Goal: Task Accomplishment & Management: Use online tool/utility

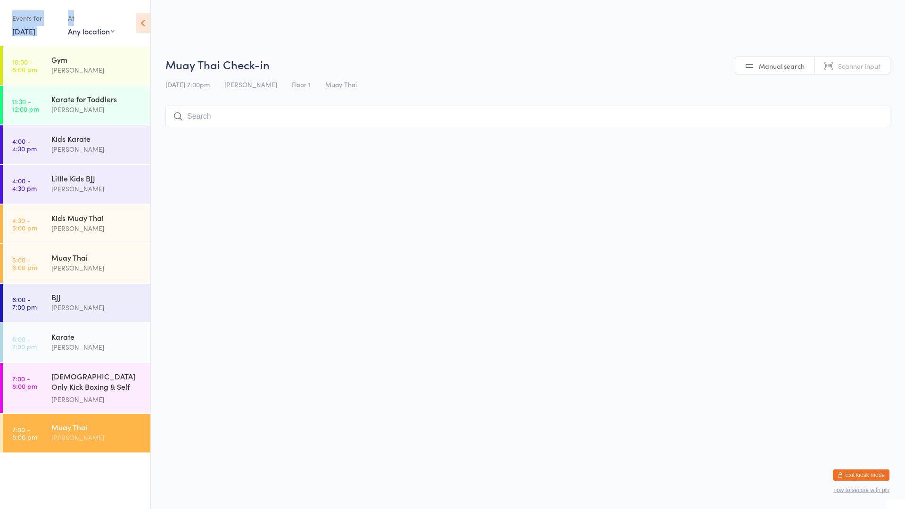
drag, startPoint x: 75, startPoint y: 1, endPoint x: 0, endPoint y: 0, distance: 75.4
click at [0, 0] on div "Events for [DATE] [DATE] [DATE] Sun Mon Tue Wed Thu Fri Sat 31 27 28 29 30 31 0…" at bounding box center [75, 24] width 150 height 48
click at [217, 123] on input "search" at bounding box center [527, 117] width 725 height 22
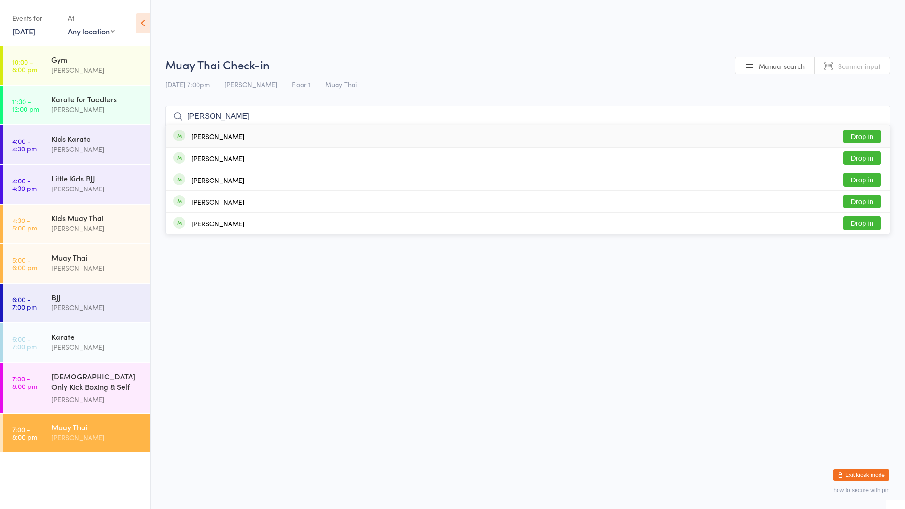
type input "[PERSON_NAME]"
click at [428, 132] on div "[PERSON_NAME] Drop in" at bounding box center [528, 136] width 724 height 22
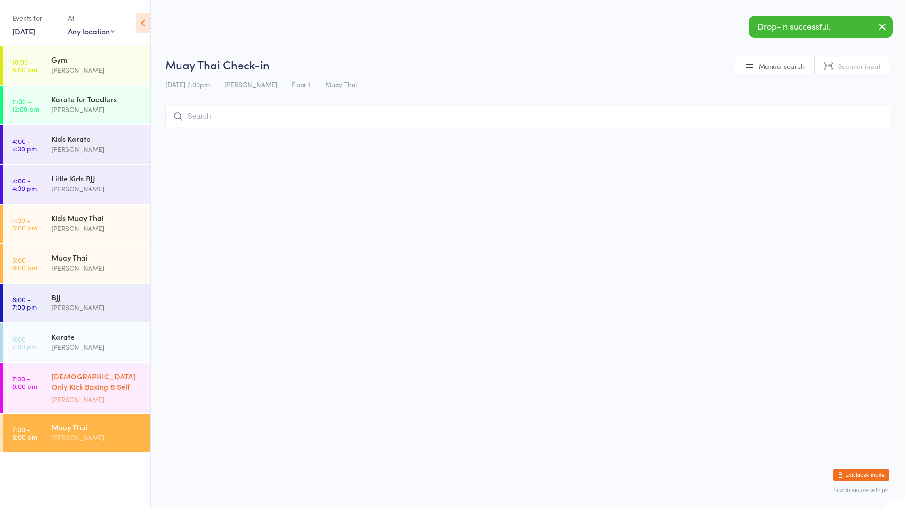
click at [144, 390] on div "[DEMOGRAPHIC_DATA] Only Kick Boxing & Self Defence [PERSON_NAME]" at bounding box center [100, 388] width 99 height 50
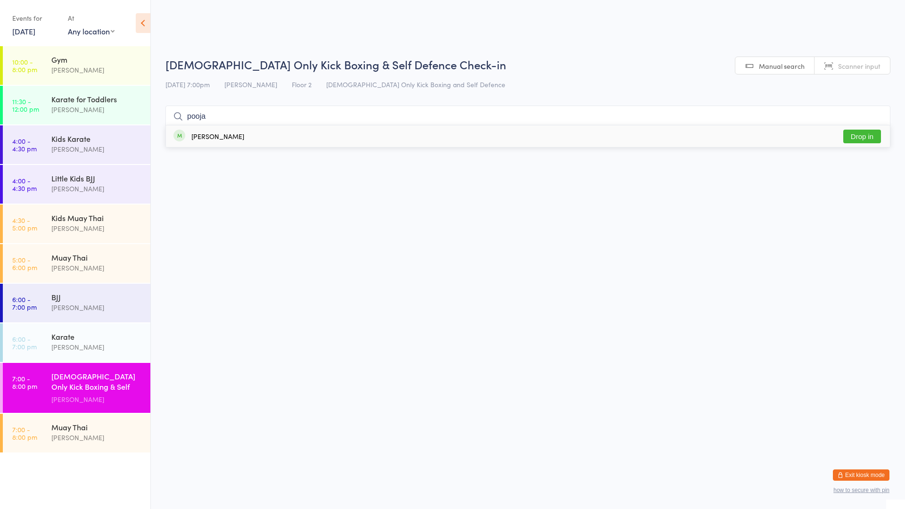
type input "pooja"
click at [243, 147] on div "pooja [PERSON_NAME] Drop in" at bounding box center [528, 136] width 724 height 22
click at [88, 422] on div "Muay Thai" at bounding box center [96, 427] width 91 height 10
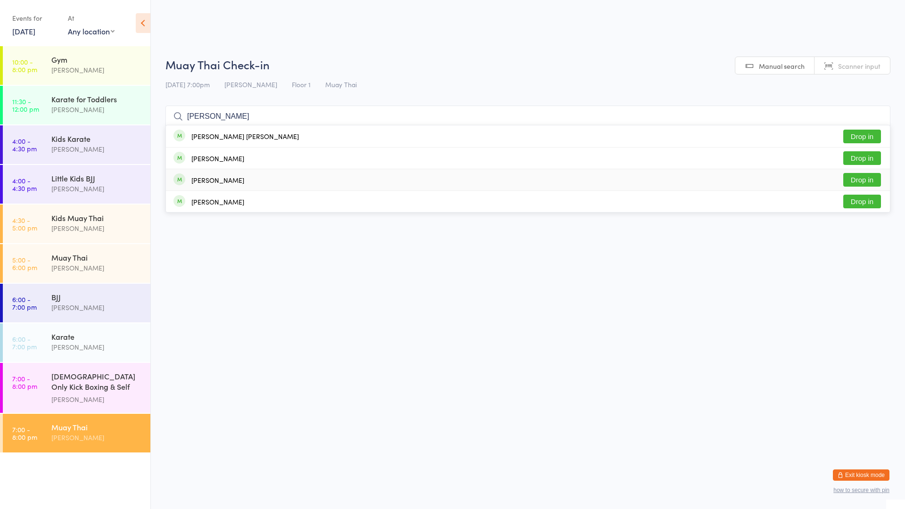
type input "[PERSON_NAME]"
click at [277, 185] on div "[PERSON_NAME] Drop in" at bounding box center [528, 179] width 724 height 21
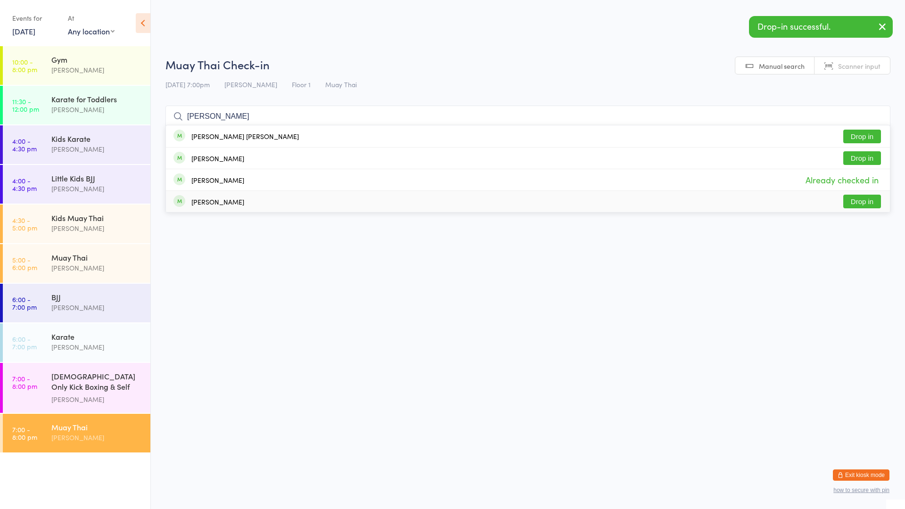
type input "[PERSON_NAME]"
click at [256, 201] on div "[PERSON_NAME] Drop in" at bounding box center [528, 201] width 724 height 21
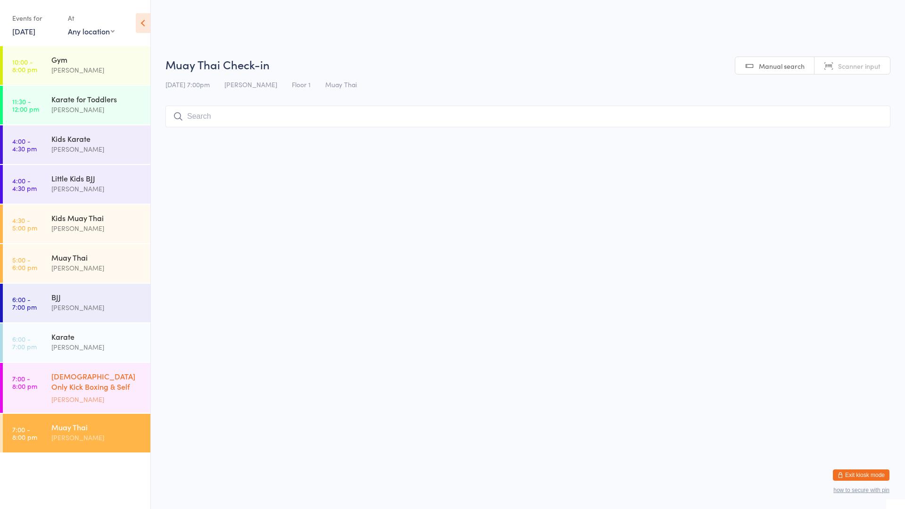
click at [92, 382] on div "[DEMOGRAPHIC_DATA] Only Kick Boxing & Self Defence" at bounding box center [96, 382] width 91 height 23
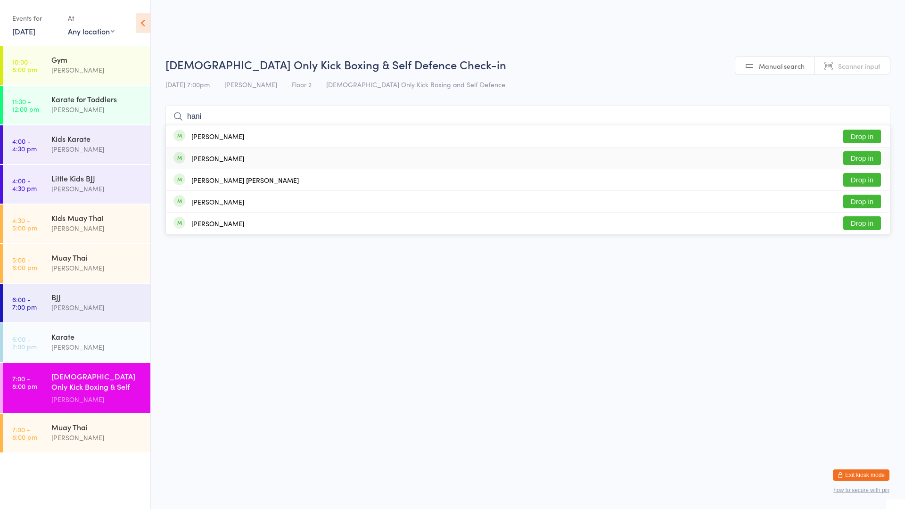
type input "hani"
click at [234, 138] on div "[PERSON_NAME]" at bounding box center [217, 136] width 53 height 8
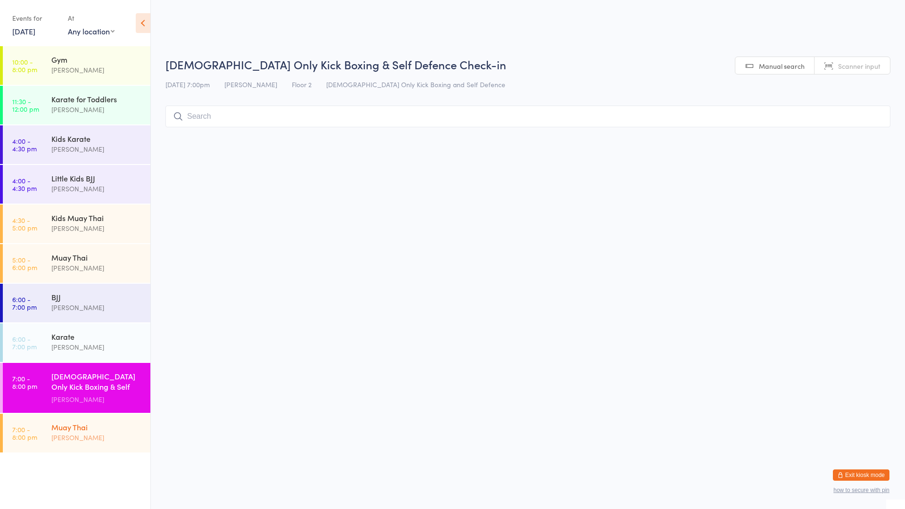
click at [66, 428] on div "Muay Thai" at bounding box center [96, 427] width 91 height 10
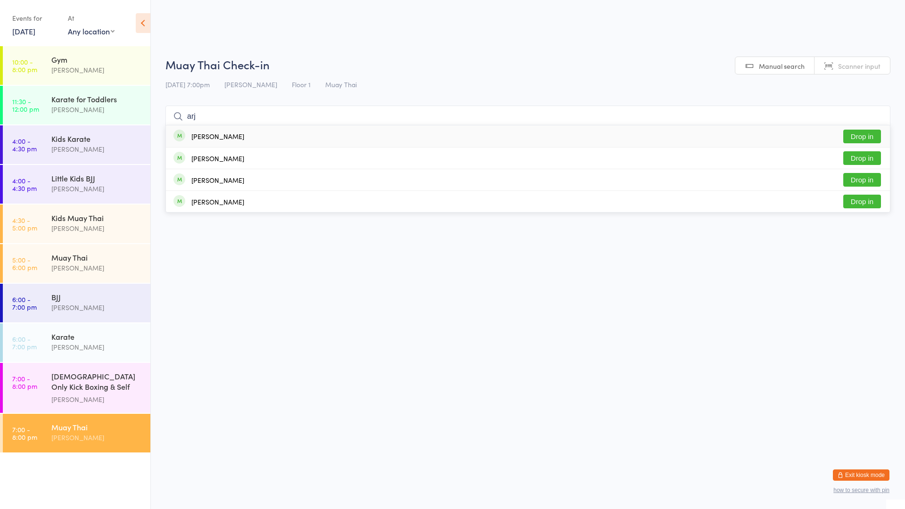
type input "arj"
click at [293, 134] on div "[PERSON_NAME] Drop in" at bounding box center [528, 136] width 724 height 22
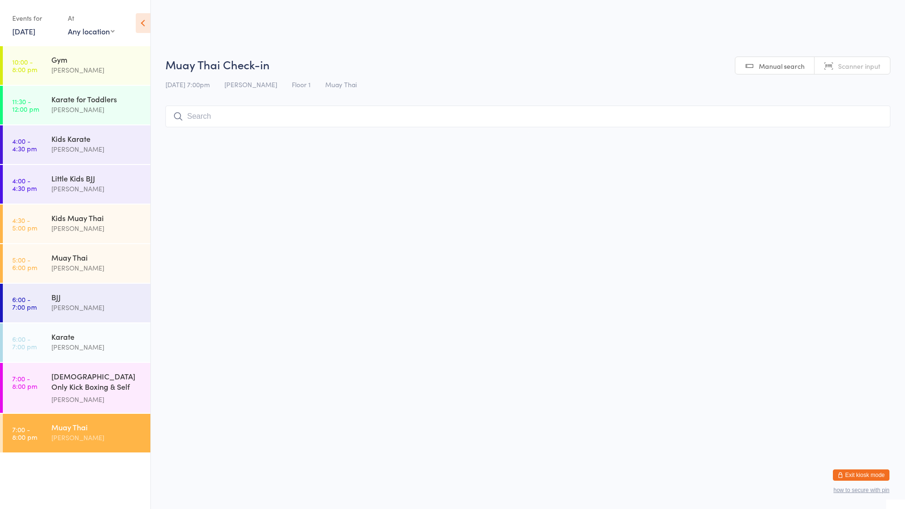
click at [80, 427] on div "Muay Thai" at bounding box center [96, 427] width 91 height 10
type input "izz"
click at [267, 138] on div "[PERSON_NAME] Drop in" at bounding box center [528, 136] width 724 height 22
